Goal: Navigation & Orientation: Find specific page/section

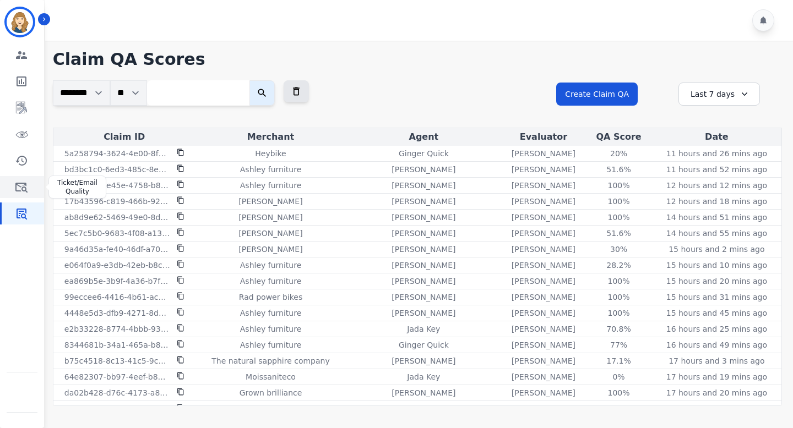
click at [25, 190] on icon "Sidebar" at bounding box center [21, 188] width 12 height 10
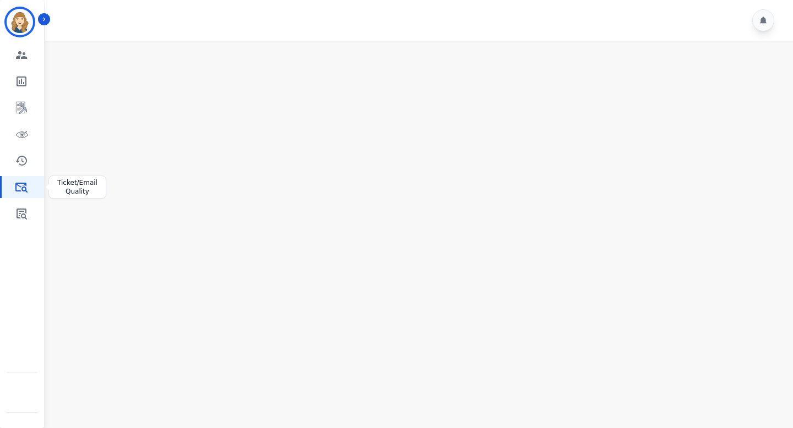
click at [24, 185] on icon "Sidebar" at bounding box center [21, 188] width 12 height 10
click at [24, 154] on icon "Sidebar" at bounding box center [21, 160] width 13 height 13
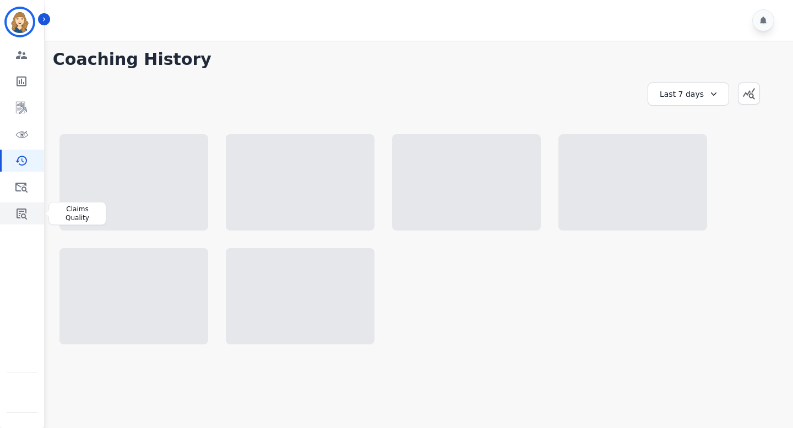
click at [17, 217] on icon "Sidebar" at bounding box center [22, 214] width 10 height 11
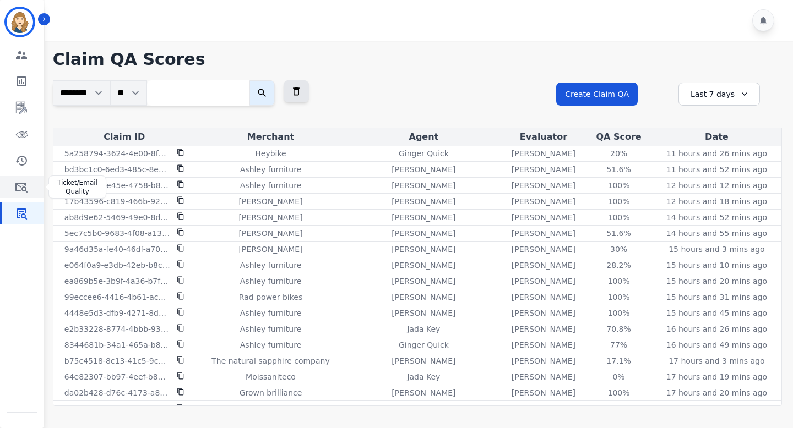
click at [19, 182] on icon "Sidebar" at bounding box center [21, 187] width 13 height 13
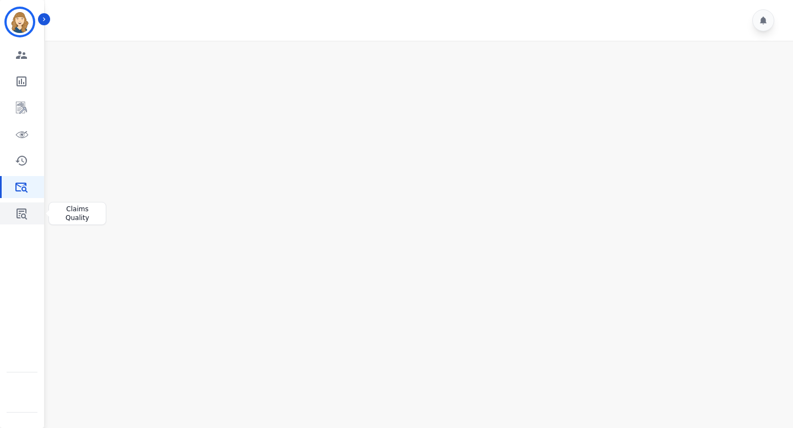
click at [29, 210] on link "Sidebar" at bounding box center [23, 214] width 42 height 22
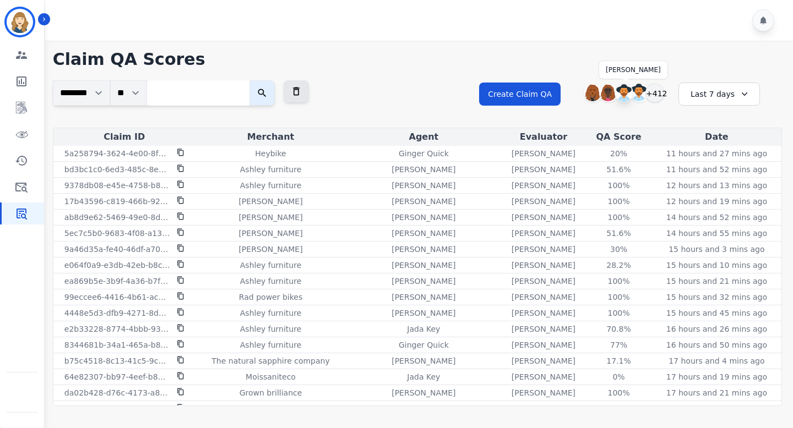
click at [628, 94] on img at bounding box center [624, 93] width 18 height 18
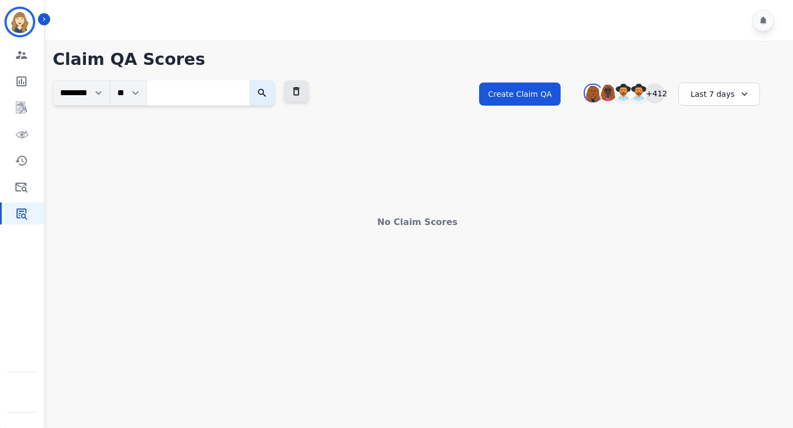
click at [649, 91] on div "+412" at bounding box center [654, 93] width 19 height 19
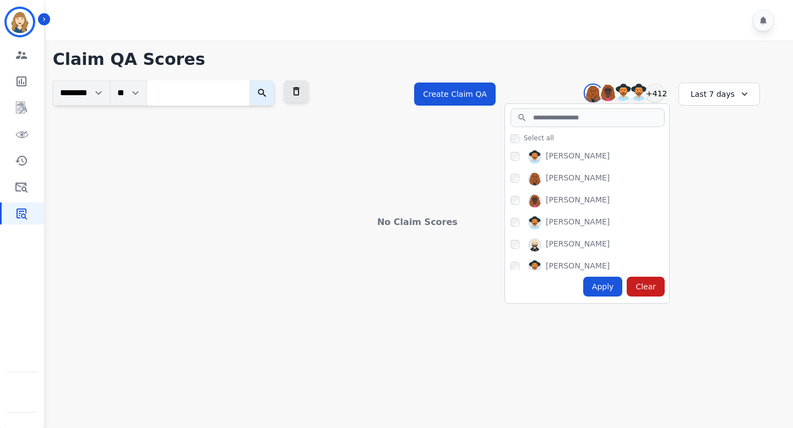
click at [553, 180] on div "[PERSON_NAME]" at bounding box center [578, 178] width 64 height 13
click at [553, 179] on div "[PERSON_NAME]" at bounding box center [578, 178] width 64 height 13
